Goal: Check status: Check status

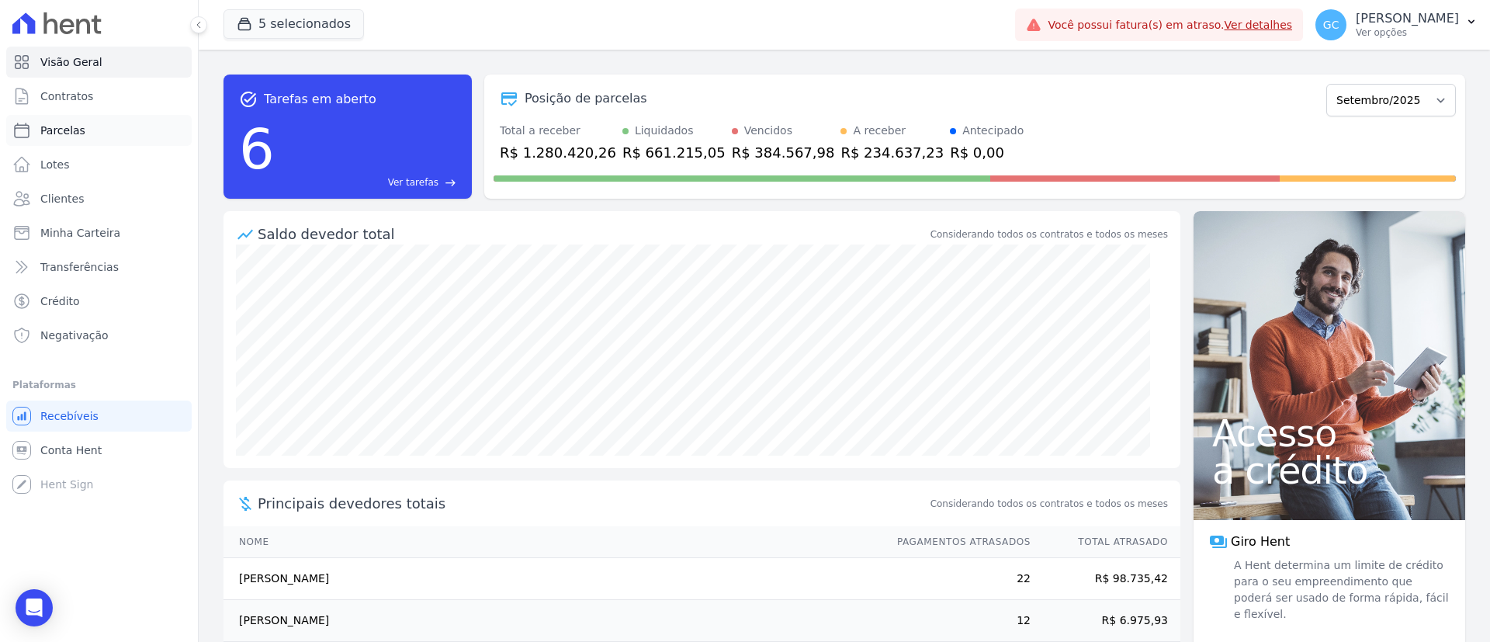
click at [95, 133] on link "Parcelas" at bounding box center [99, 130] width 186 height 31
select select
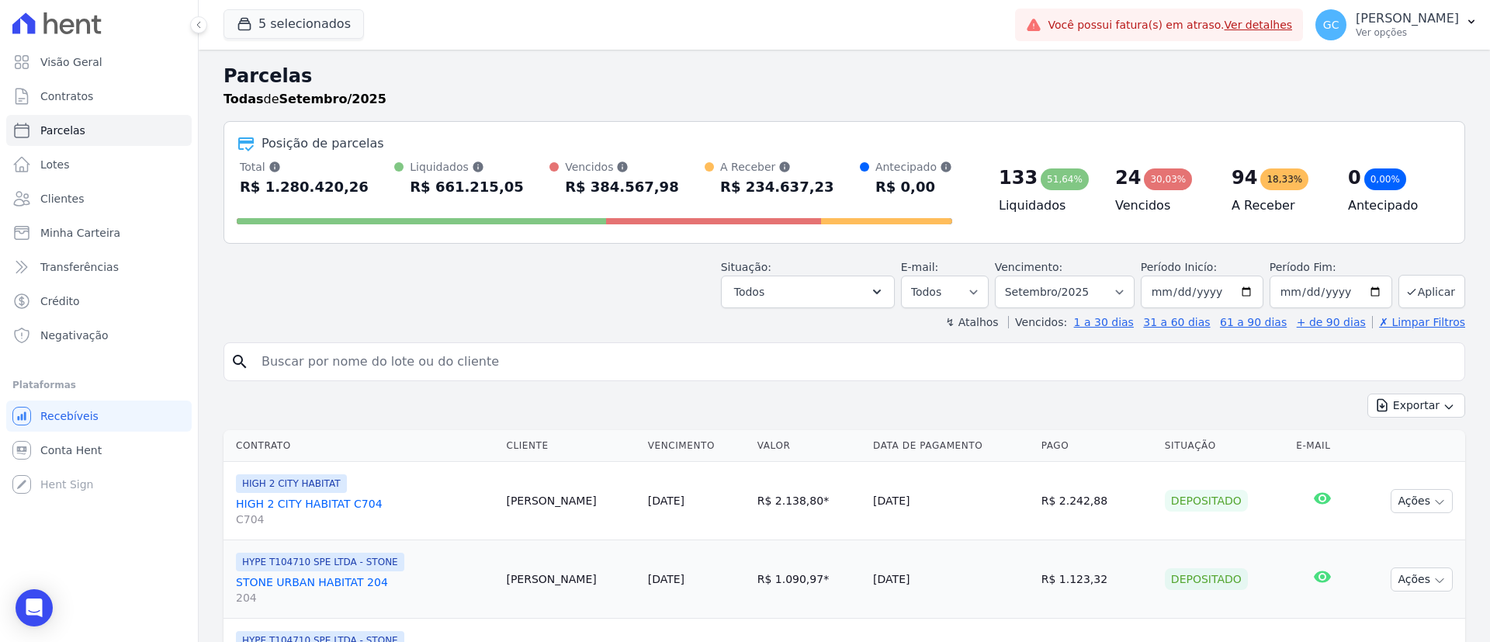
click at [574, 380] on div "search" at bounding box center [845, 361] width 1242 height 39
click at [567, 363] on input "search" at bounding box center [855, 361] width 1206 height 31
paste input "[PERSON_NAME]"
type input "[PERSON_NAME]"
select select
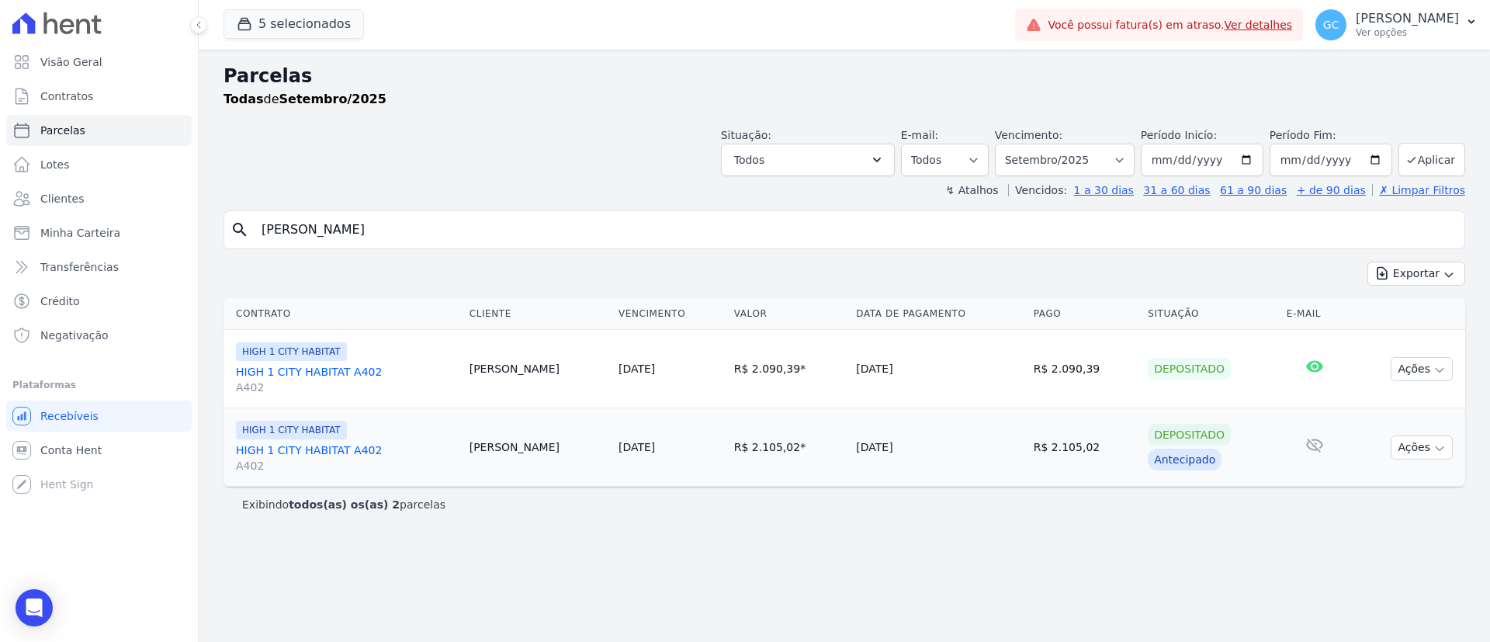
click at [342, 371] on link "HIGH 1 CITY HABITAT A402 A402" at bounding box center [346, 379] width 221 height 31
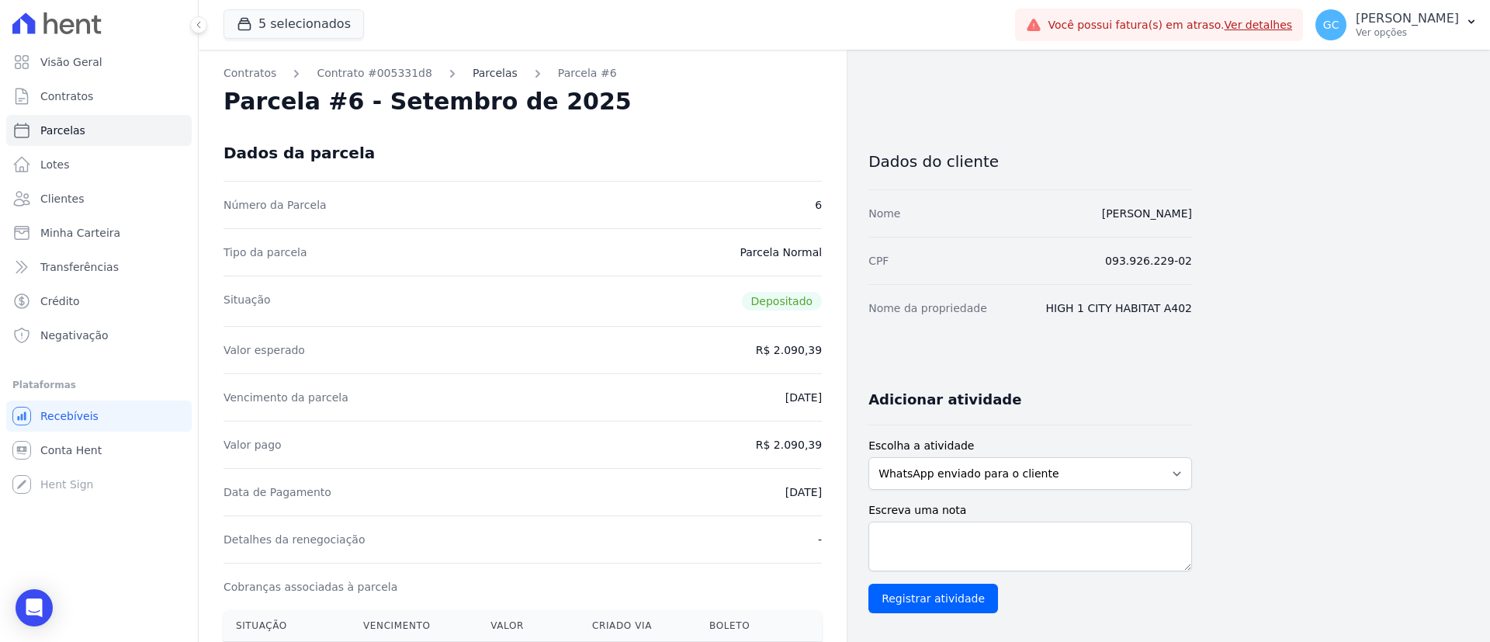
click at [473, 78] on link "Parcelas" at bounding box center [495, 73] width 45 height 16
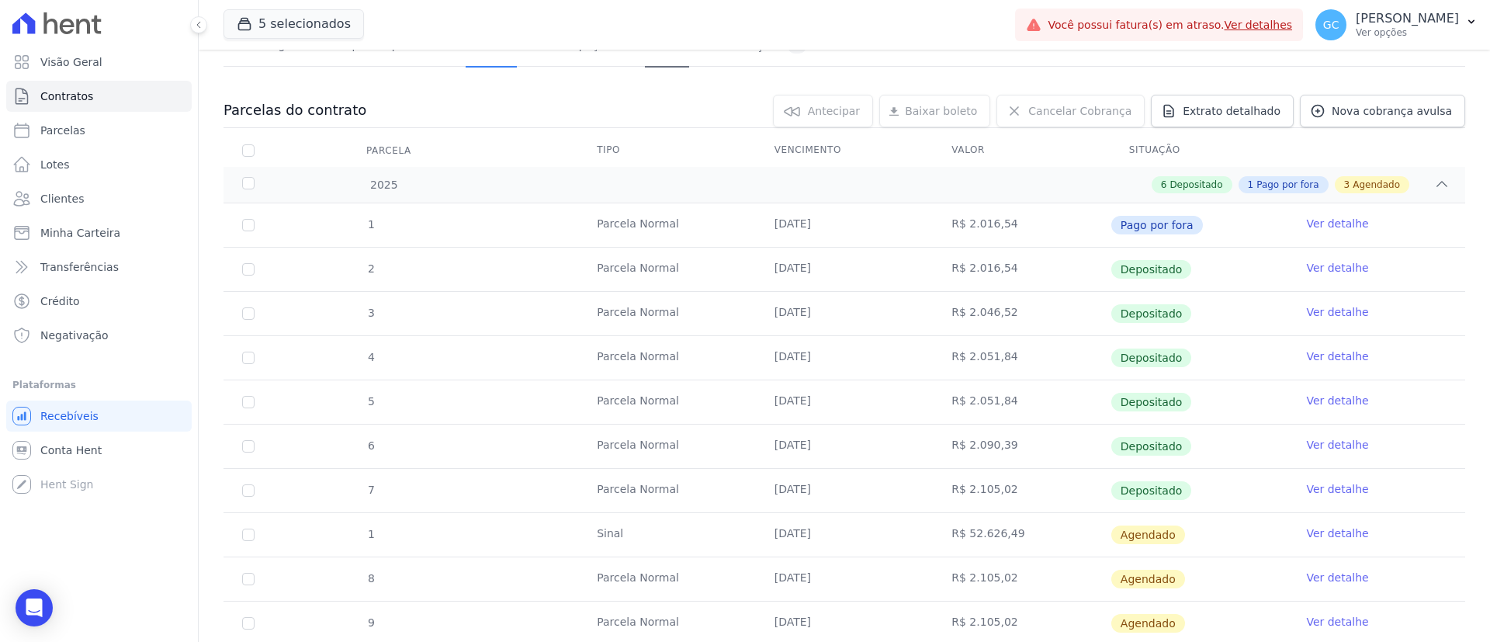
scroll to position [210, 0]
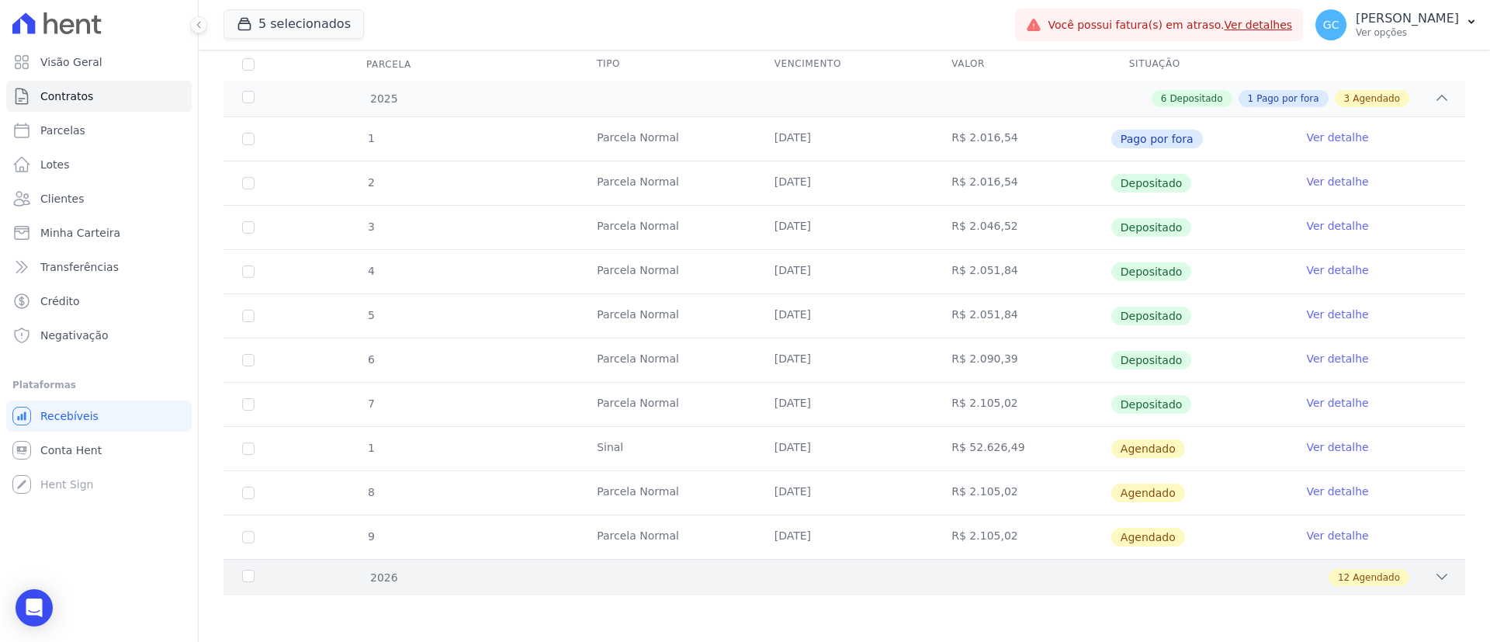
click at [374, 427] on div "2026 12 Agendado" at bounding box center [845, 577] width 1242 height 36
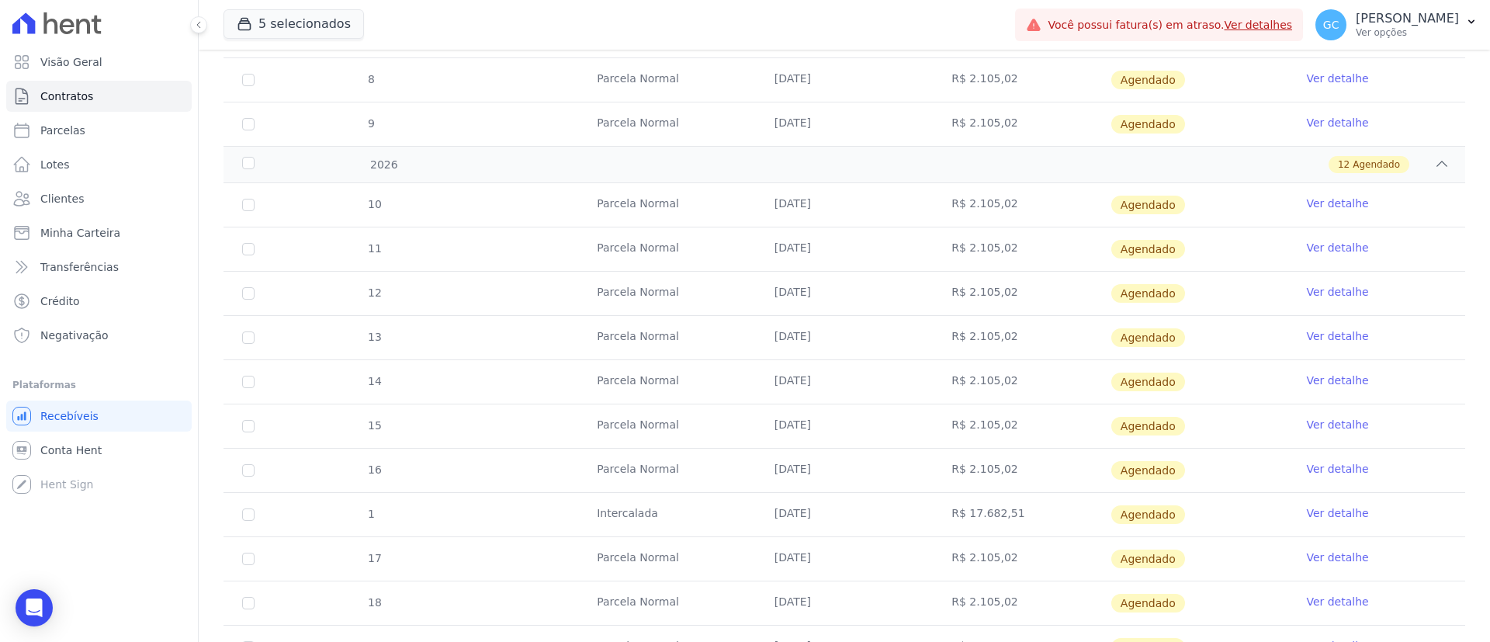
scroll to position [741, 0]
